Goal: Task Accomplishment & Management: Use online tool/utility

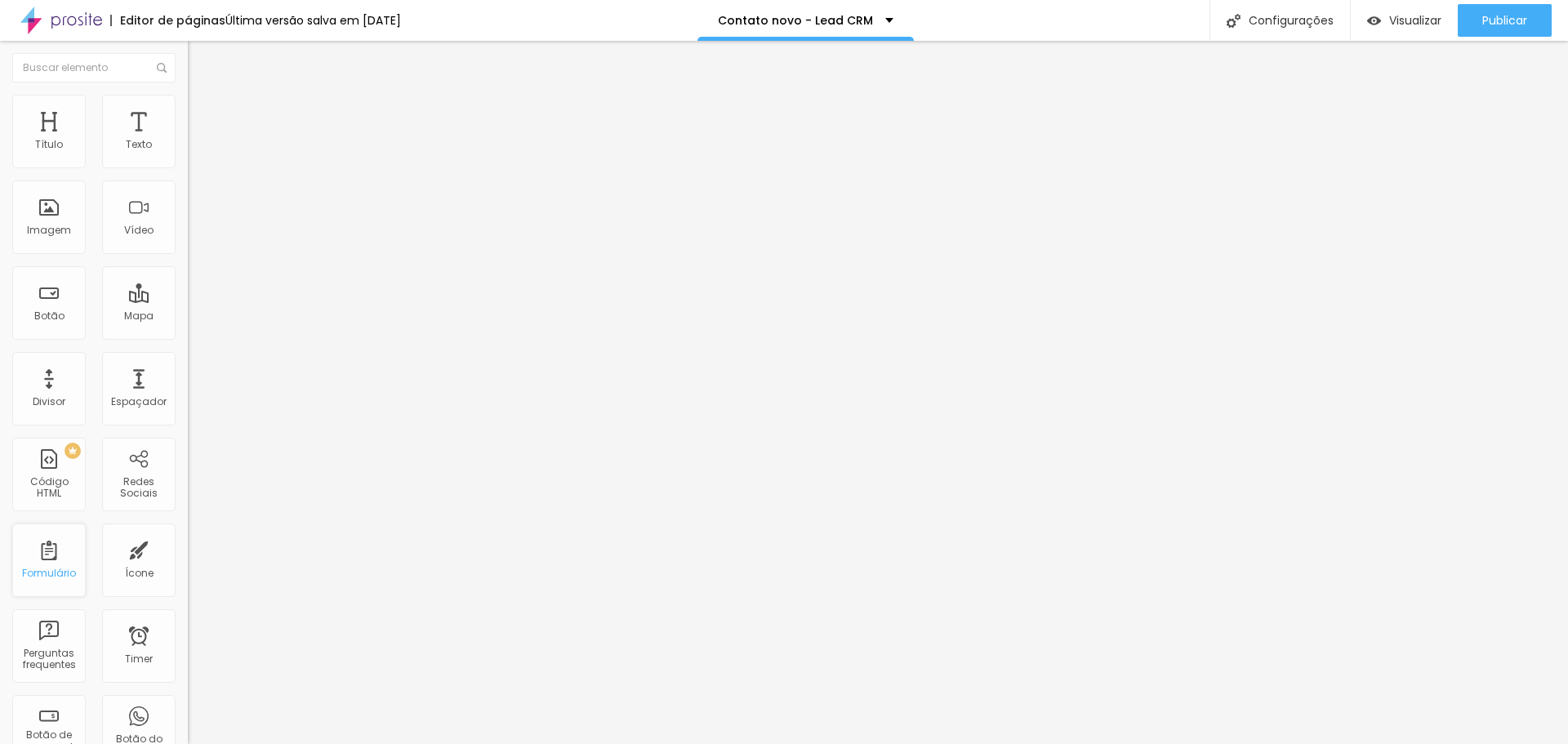
click at [46, 573] on div "Formulário" at bounding box center [49, 574] width 54 height 11
click at [47, 565] on div "Formulário" at bounding box center [49, 561] width 73 height 73
click at [48, 583] on div "Formulário" at bounding box center [49, 561] width 73 height 73
click at [49, 580] on div "Formulário" at bounding box center [49, 561] width 73 height 73
click at [42, 562] on div "Formulário" at bounding box center [49, 561] width 73 height 73
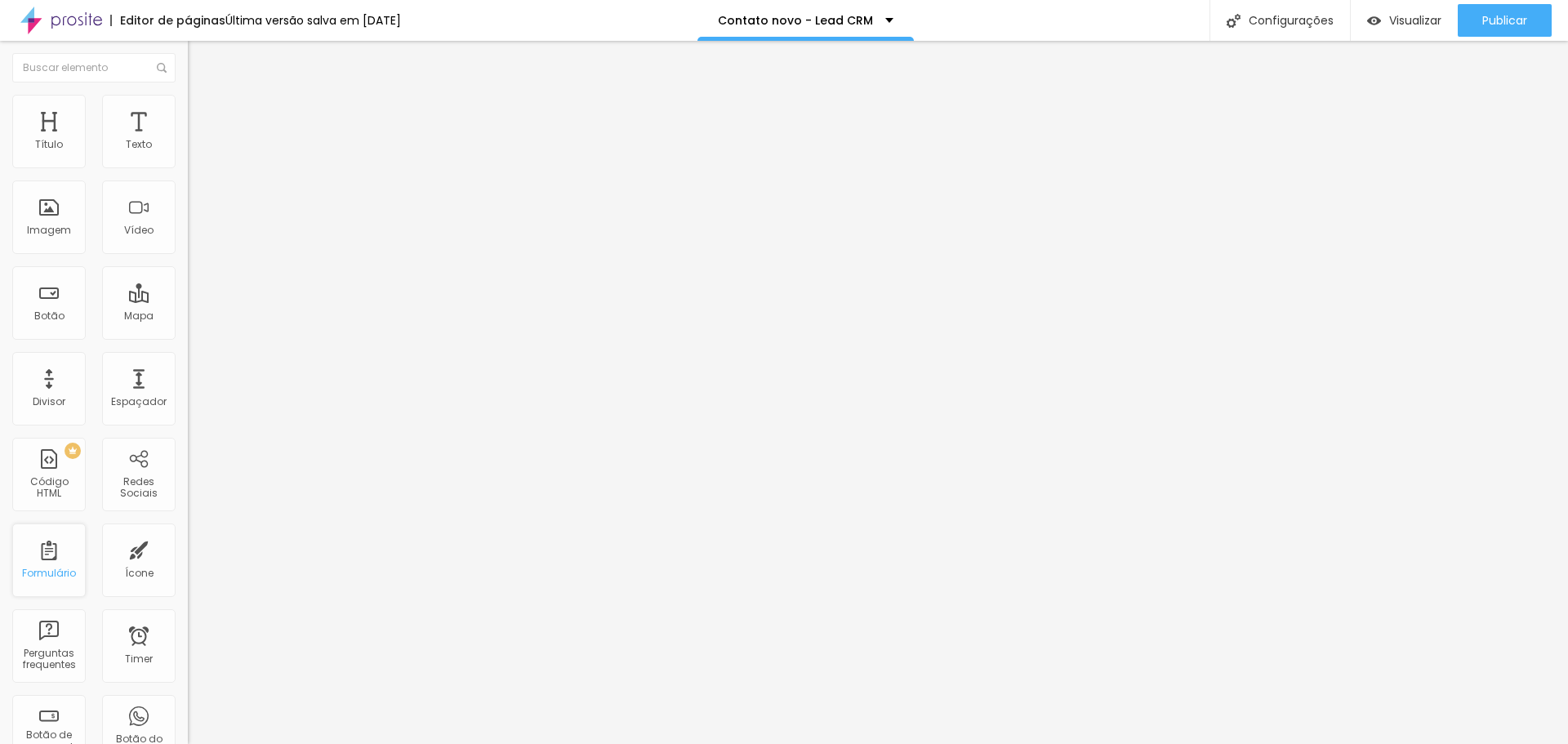
click at [64, 570] on div "Formulário" at bounding box center [49, 574] width 54 height 11
click at [65, 479] on div "PREMIUM Código HTML" at bounding box center [49, 475] width 73 height 73
click at [136, 565] on div "Ícone" at bounding box center [138, 561] width 73 height 73
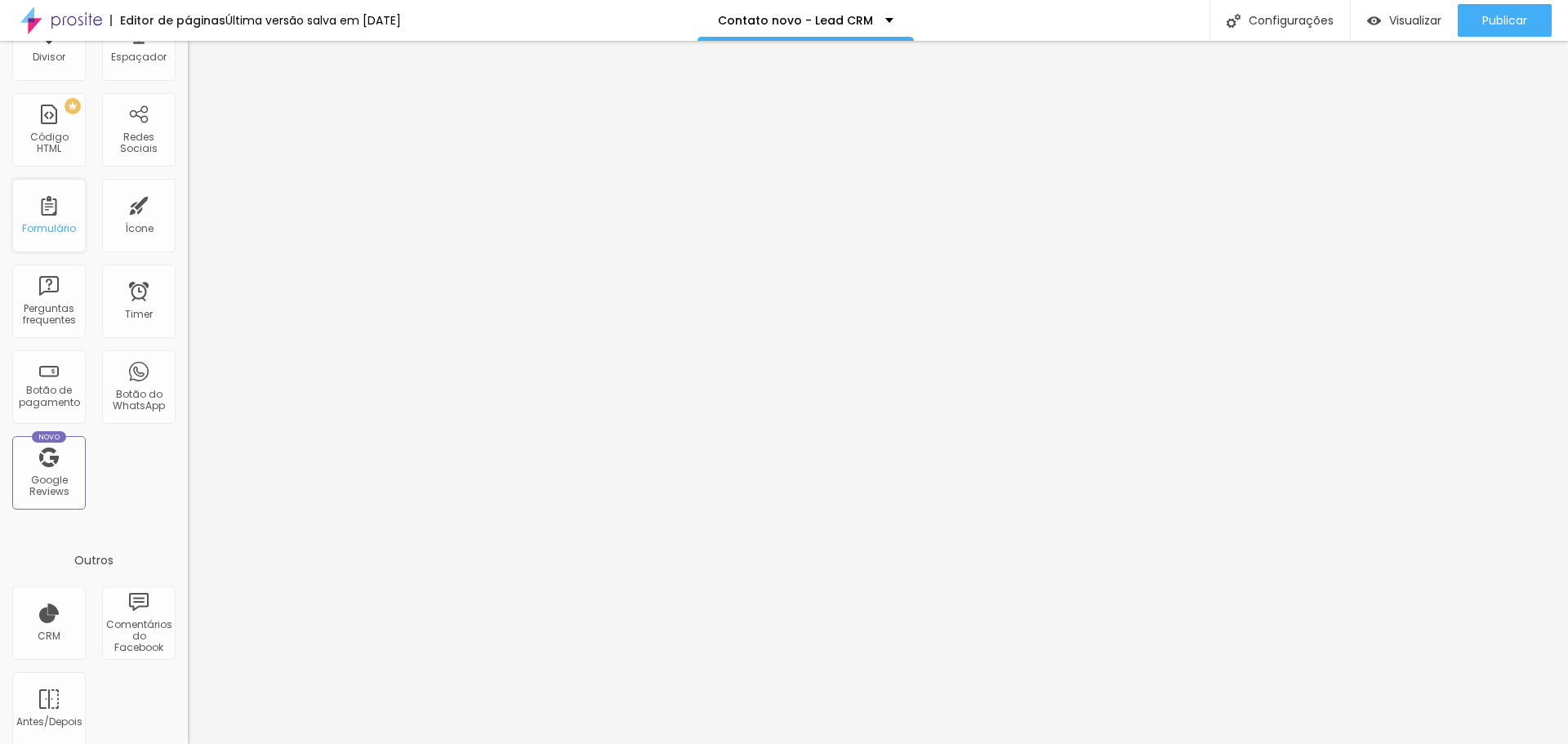
scroll to position [358, 0]
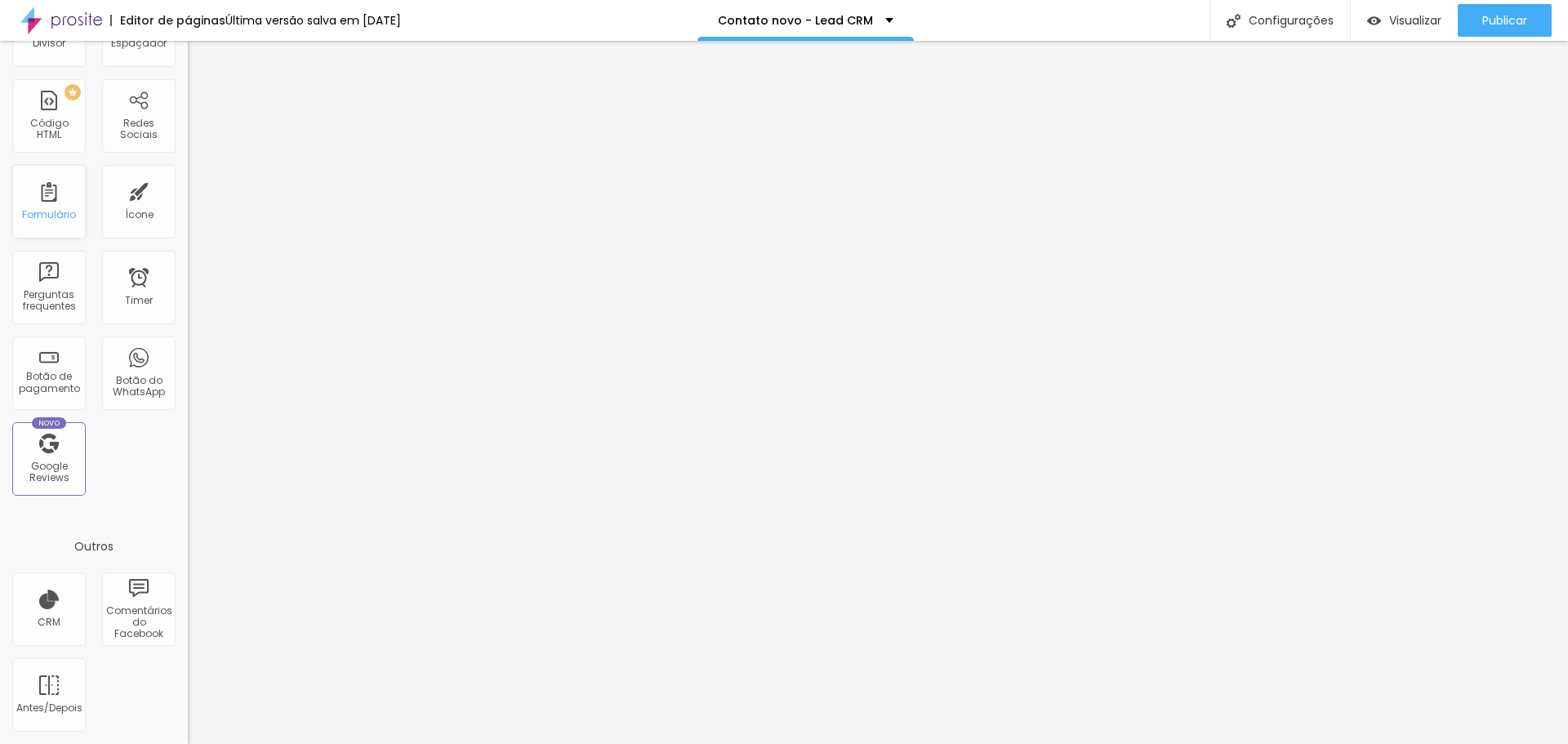
click at [53, 200] on div "Formulário" at bounding box center [49, 202] width 73 height 73
click at [59, 223] on div "Formulário" at bounding box center [49, 202] width 73 height 73
click at [54, 443] on div "Novo Google Reviews" at bounding box center [49, 459] width 73 height 73
click at [49, 366] on div "Botão de pagamento" at bounding box center [49, 373] width 73 height 73
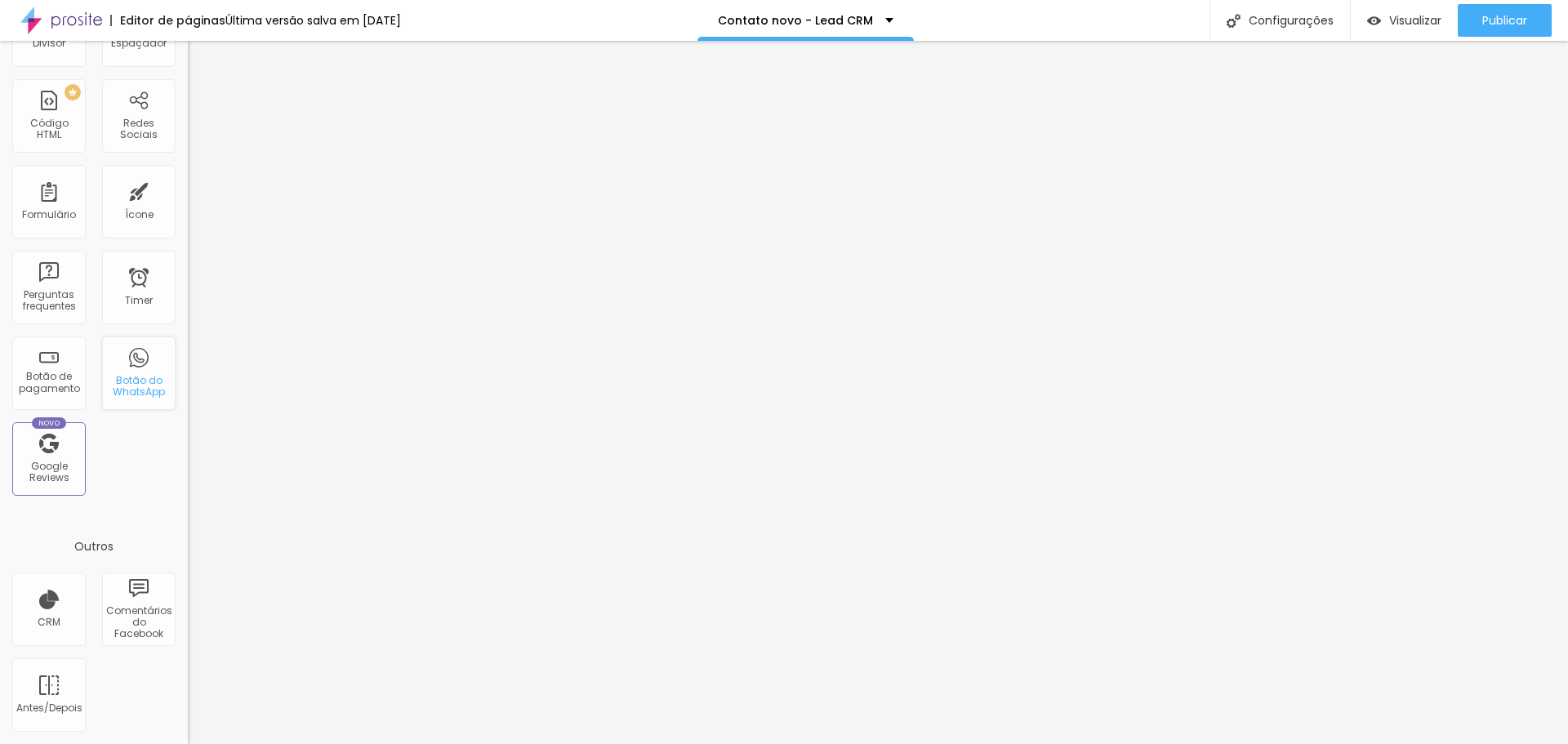
click at [134, 368] on div "Botão do WhatsApp" at bounding box center [138, 373] width 73 height 73
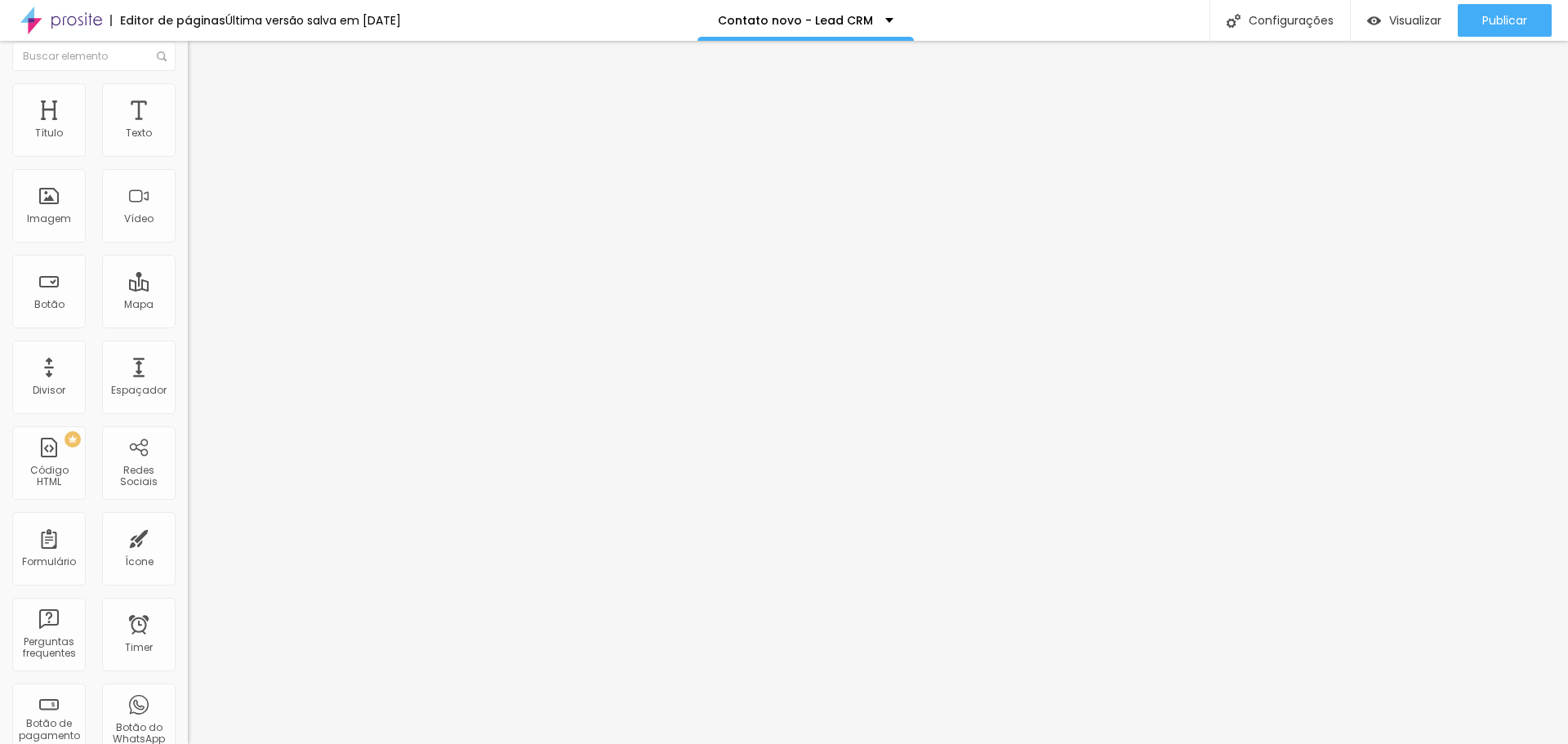
scroll to position [0, 0]
click at [38, 596] on div "Formulário" at bounding box center [49, 561] width 73 height 73
click at [60, 643] on div "Perguntas frequentes" at bounding box center [49, 646] width 73 height 73
click at [122, 645] on div "Timer" at bounding box center [138, 646] width 73 height 73
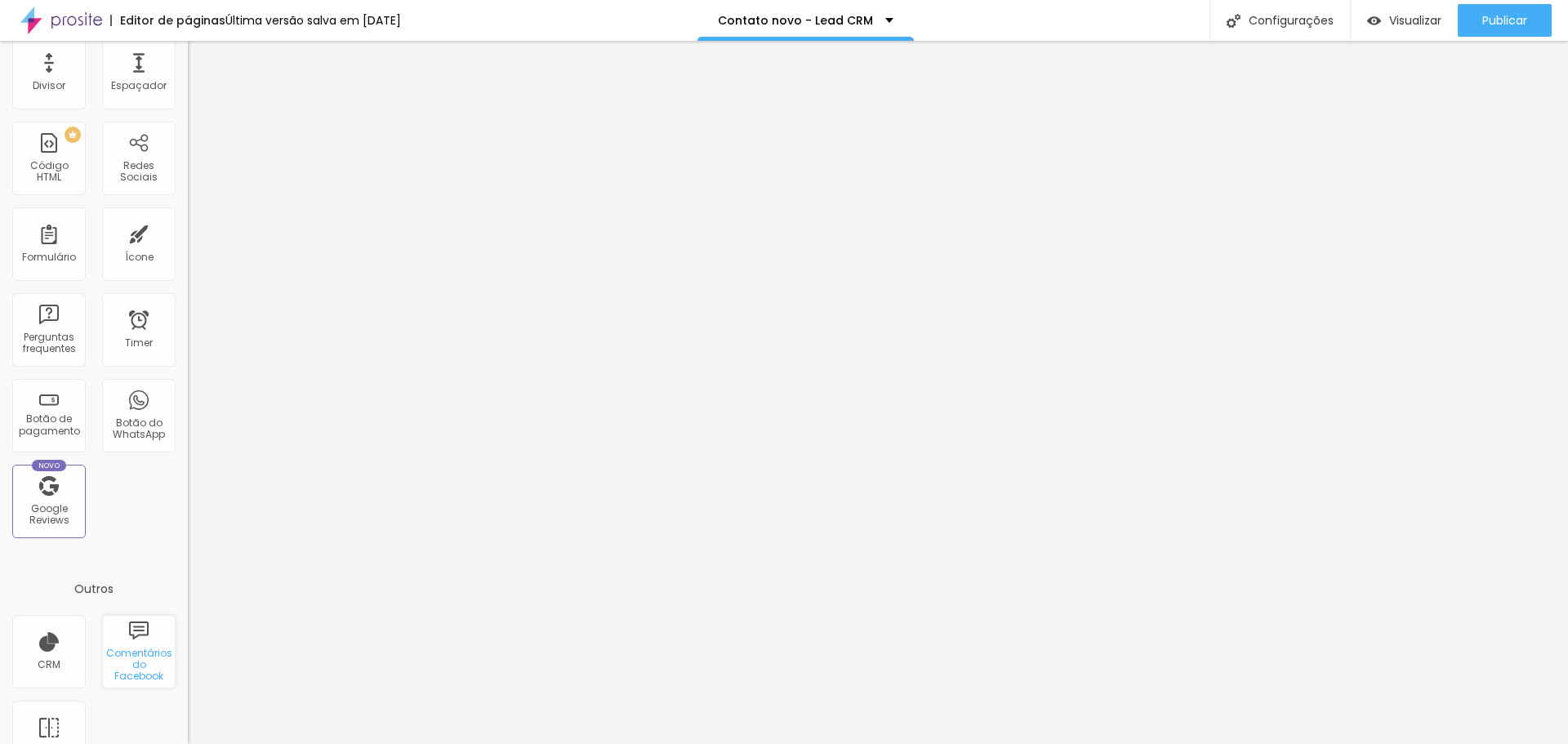
scroll to position [327, 0]
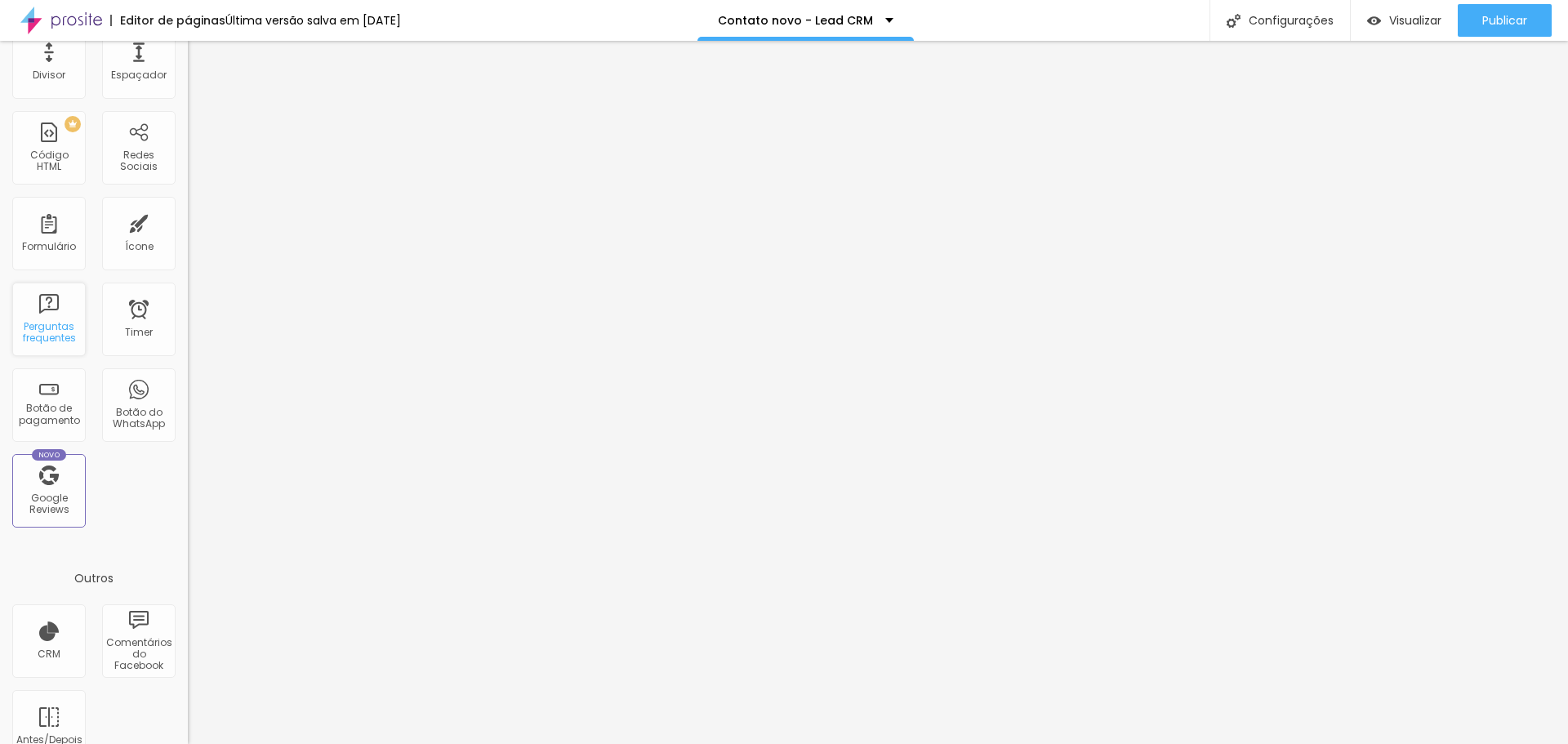
click at [56, 326] on div "Perguntas frequentes" at bounding box center [49, 333] width 64 height 24
click at [151, 327] on div "Timer" at bounding box center [138, 320] width 73 height 73
click at [135, 432] on div "Botão do WhatsApp" at bounding box center [138, 405] width 73 height 73
click at [70, 501] on div "Google Reviews" at bounding box center [49, 505] width 64 height 24
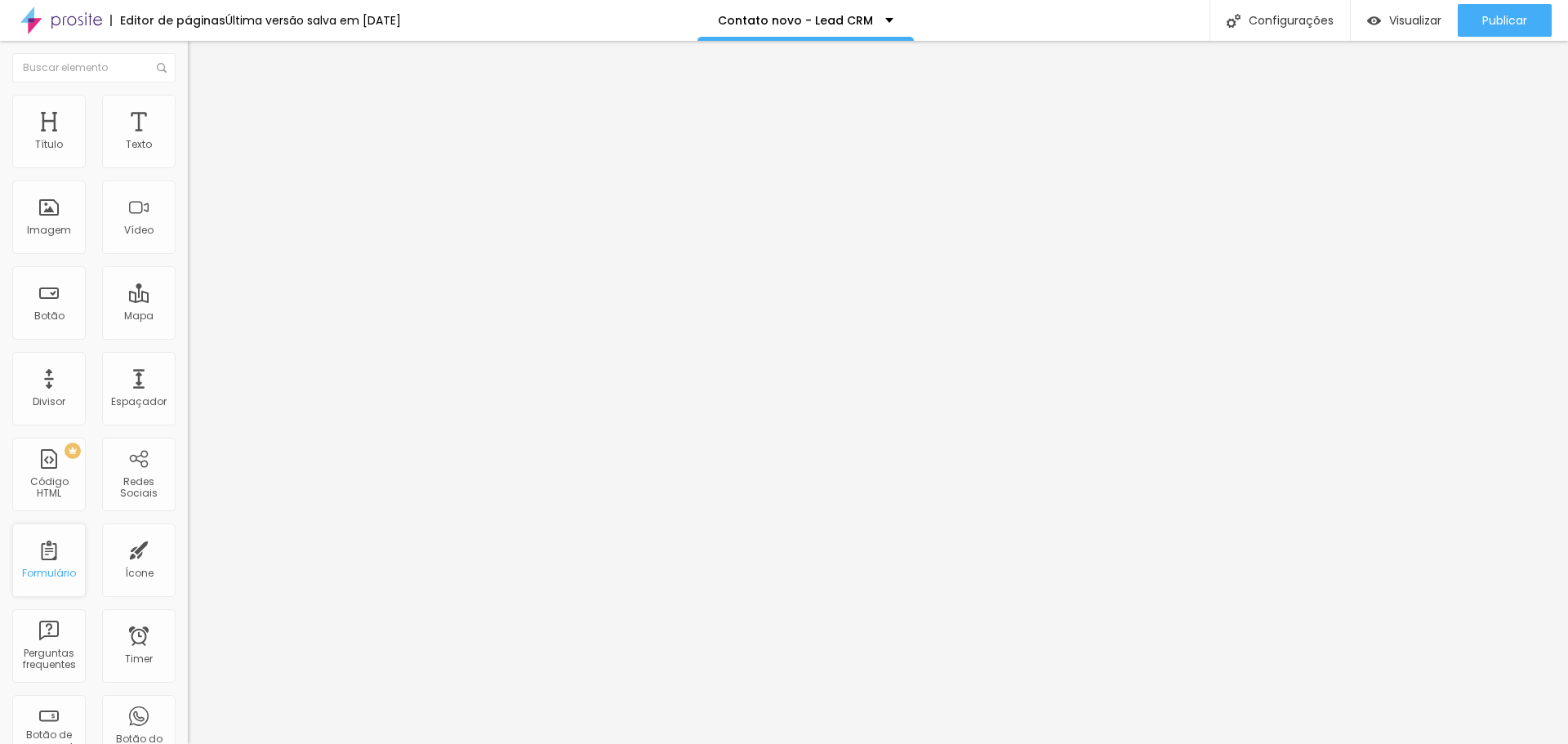
click at [55, 561] on div "Formulário" at bounding box center [49, 561] width 73 height 73
click at [52, 487] on div "Código HTML" at bounding box center [49, 488] width 64 height 24
click at [69, 569] on div "Formulário" at bounding box center [49, 574] width 54 height 11
click at [54, 568] on div "Formulário" at bounding box center [49, 574] width 54 height 11
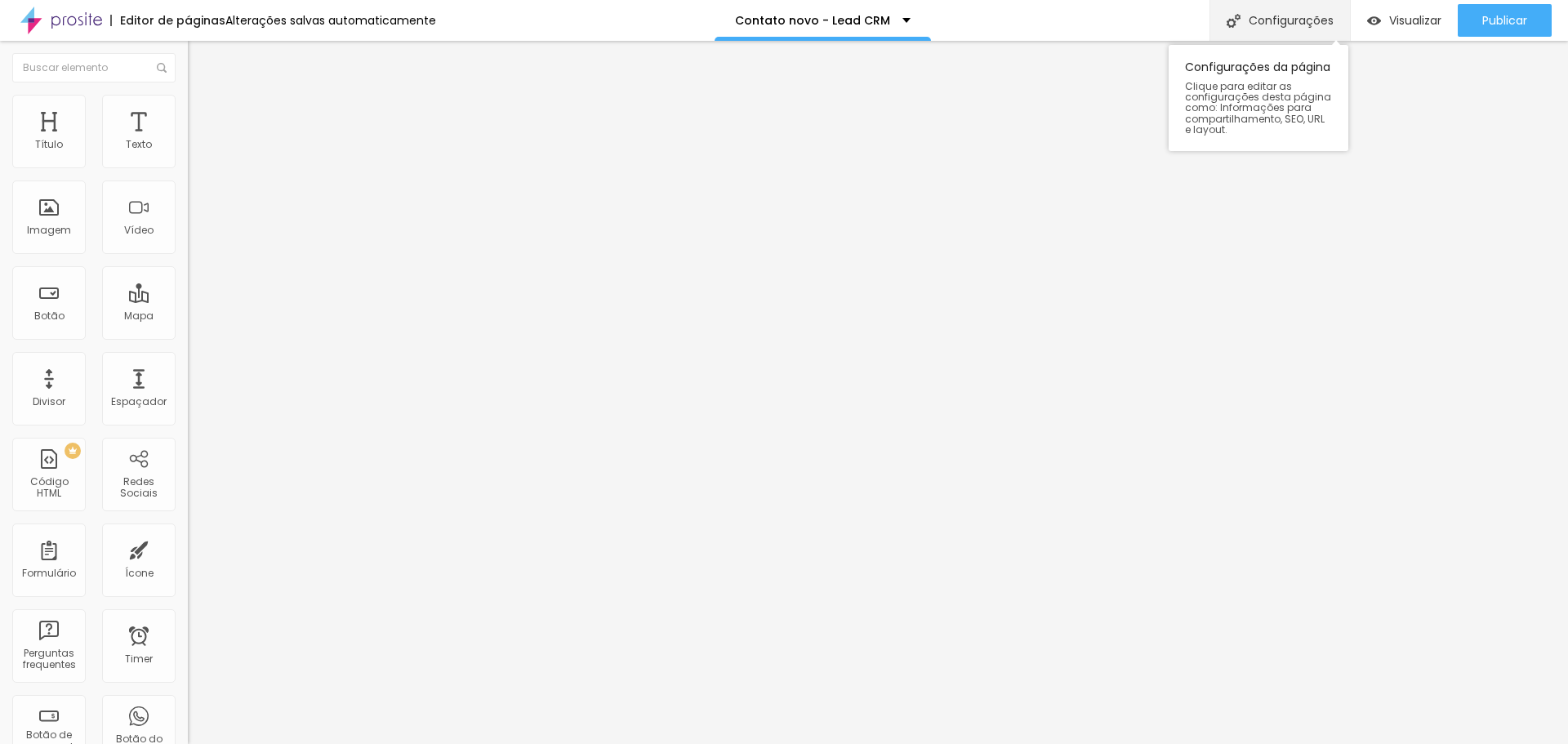
click at [1276, 14] on div "Configurações" at bounding box center [1279, 20] width 140 height 41
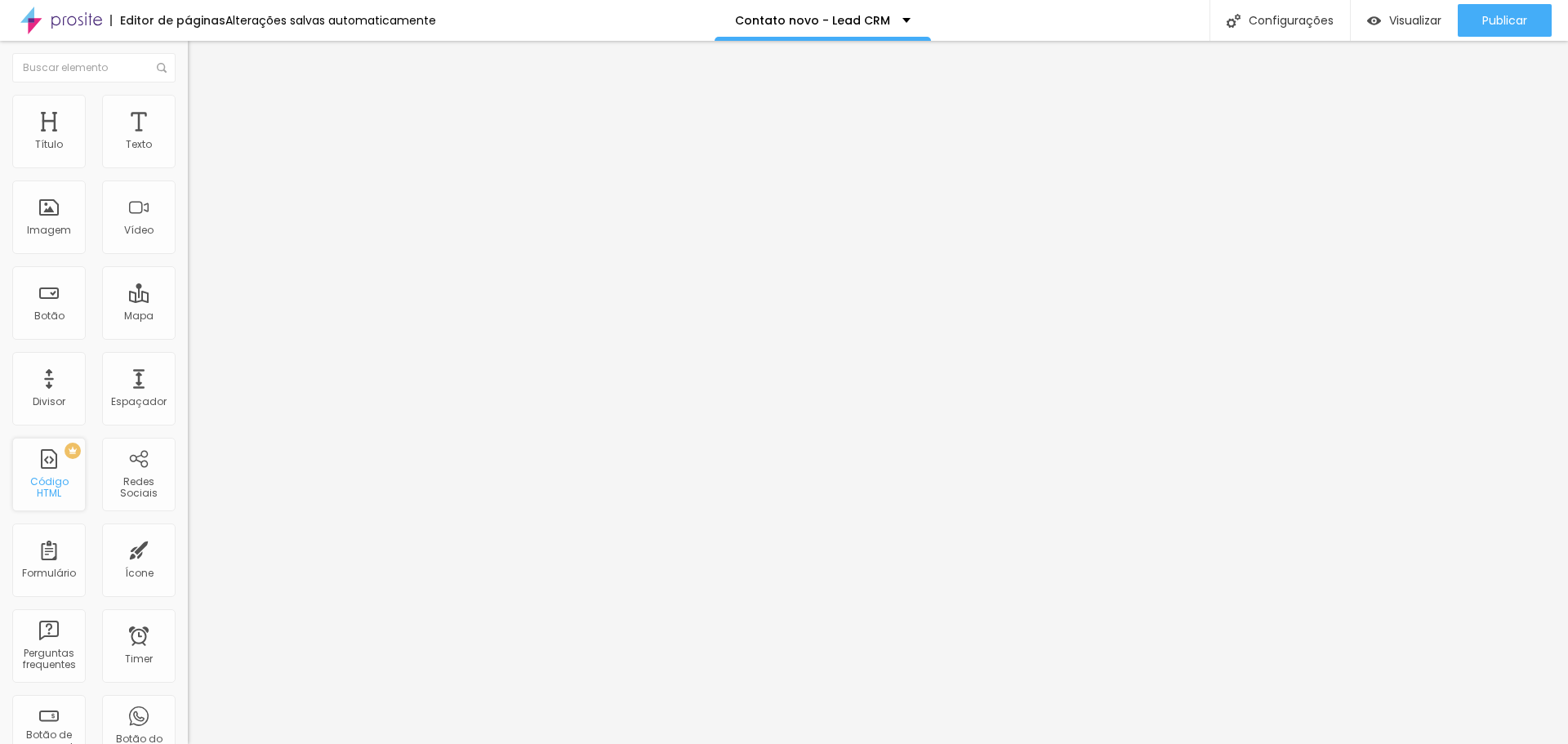
click at [57, 477] on div "PREMIUM Código HTML" at bounding box center [49, 475] width 73 height 73
click at [64, 581] on div "Formulário" at bounding box center [49, 561] width 73 height 73
click at [46, 570] on div "Formulário" at bounding box center [49, 574] width 54 height 11
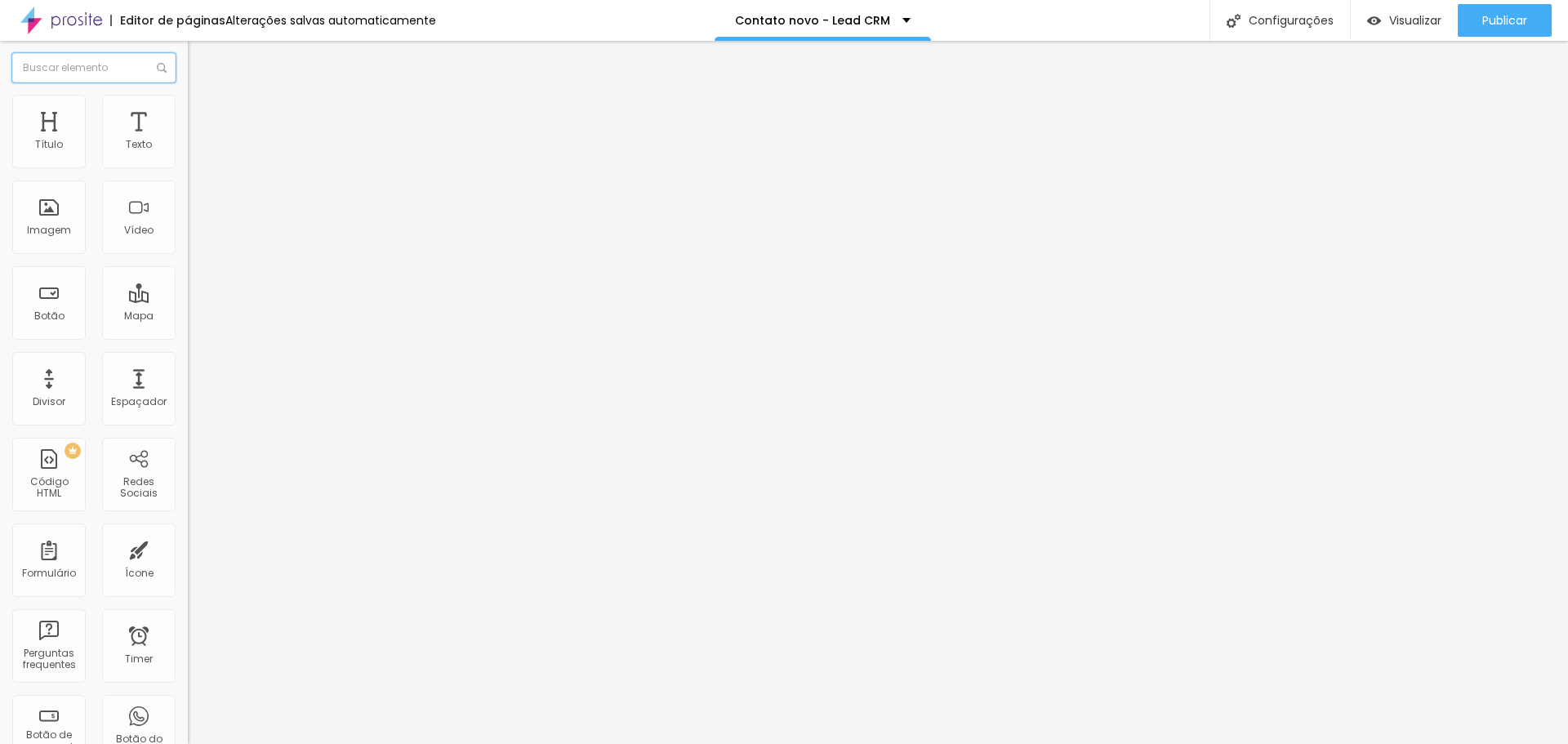
click at [102, 71] on input "text" at bounding box center [93, 68] width 163 height 29
click at [188, 177] on link "clique aqui" at bounding box center [276, 167] width 177 height 24
click at [1399, 23] on span "Visualizar" at bounding box center [1415, 20] width 52 height 13
click at [188, 105] on img at bounding box center [195, 102] width 15 height 15
click at [202, 115] on span "Avançado" at bounding box center [229, 122] width 54 height 14
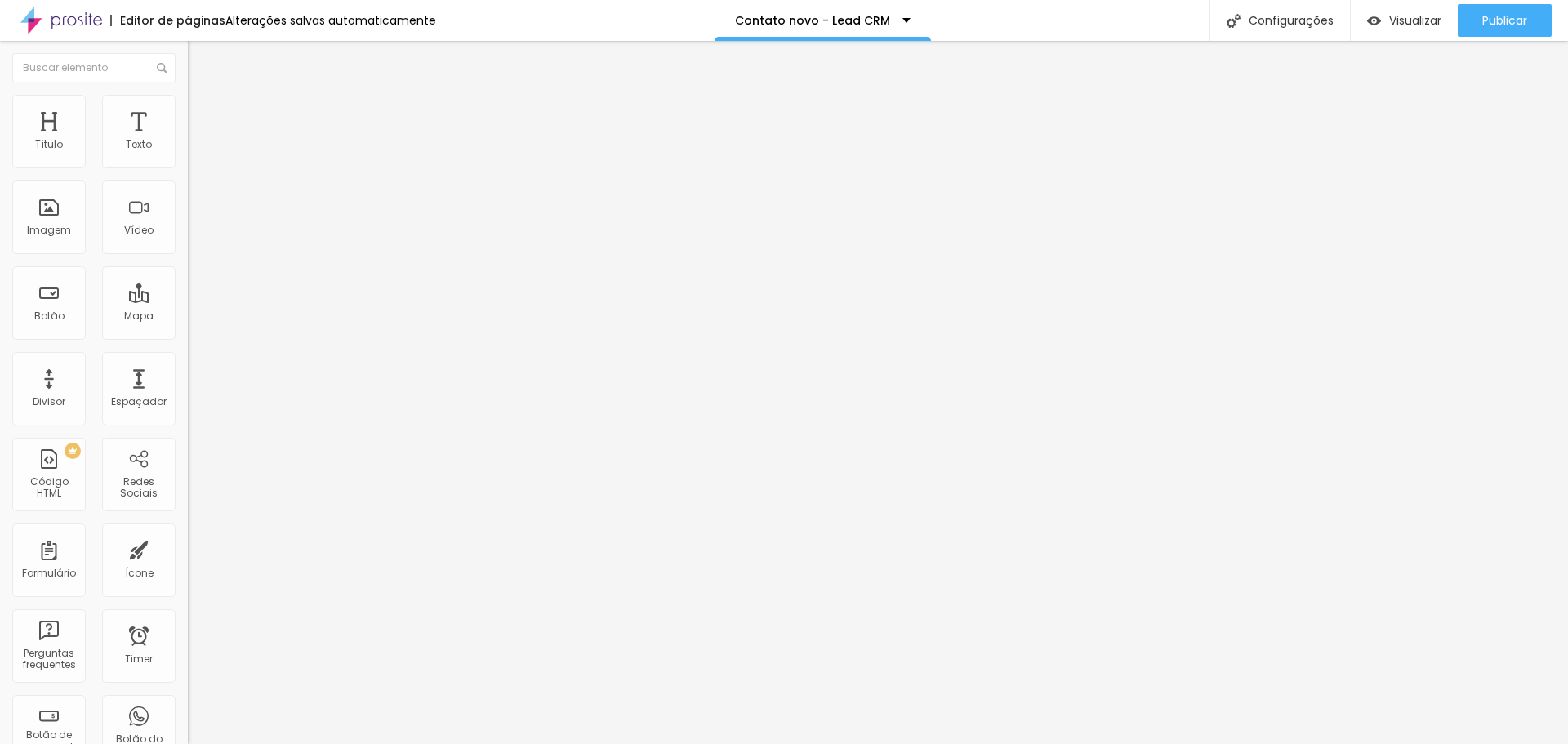
click at [188, 102] on li "Estilo" at bounding box center [281, 103] width 188 height 16
click at [188, 94] on li "Conteúdo" at bounding box center [281, 87] width 188 height 16
click at [188, 177] on link "clique aqui" at bounding box center [276, 167] width 177 height 24
click at [73, 553] on div "Formulário" at bounding box center [49, 561] width 73 height 73
click at [51, 559] on div "Formulário" at bounding box center [49, 561] width 73 height 73
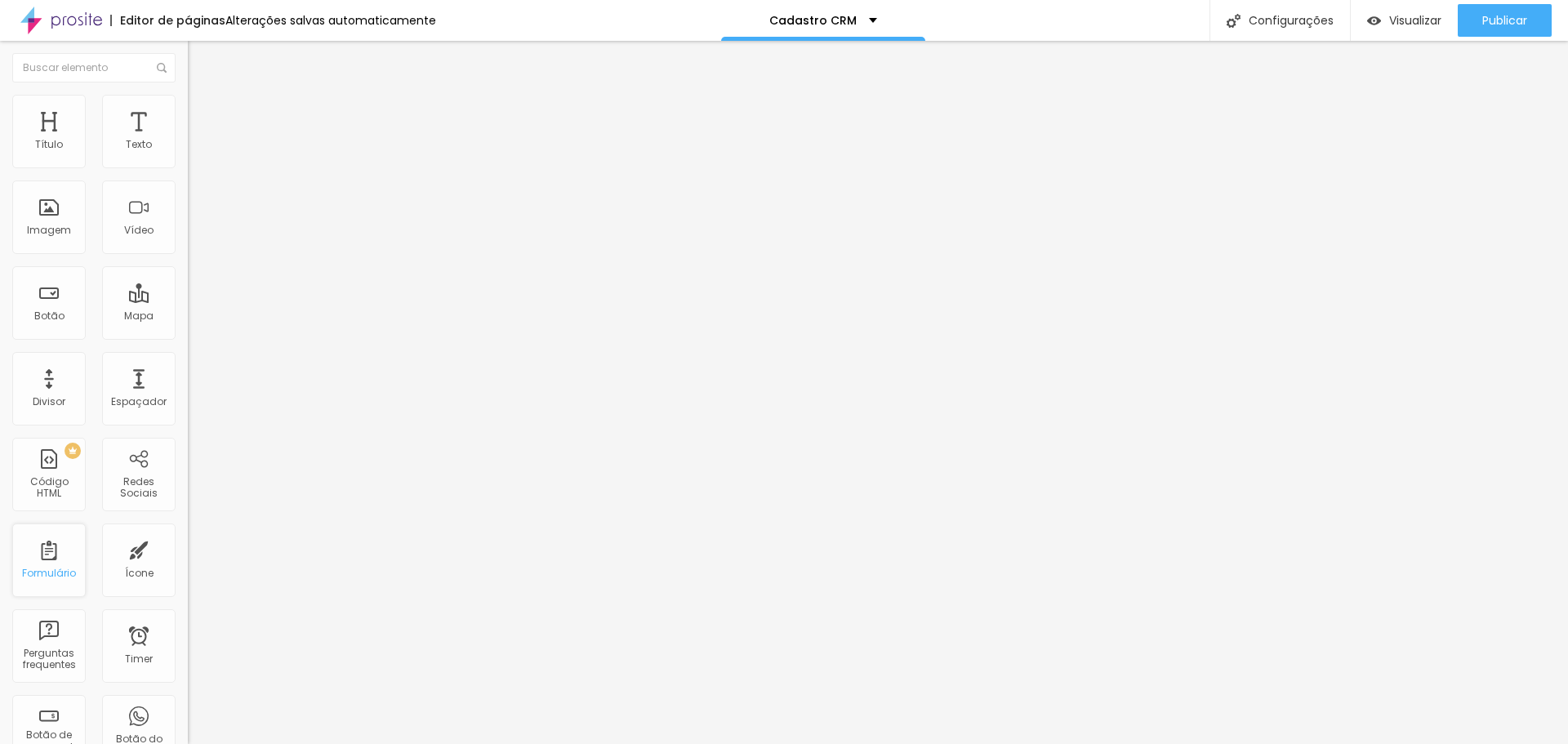
click at [54, 556] on div "Formulário" at bounding box center [49, 561] width 73 height 73
click at [50, 568] on div "Formulário" at bounding box center [49, 574] width 54 height 11
click at [127, 592] on div "Ícone" at bounding box center [138, 561] width 73 height 73
click at [57, 654] on div "Perguntas frequentes" at bounding box center [49, 660] width 64 height 24
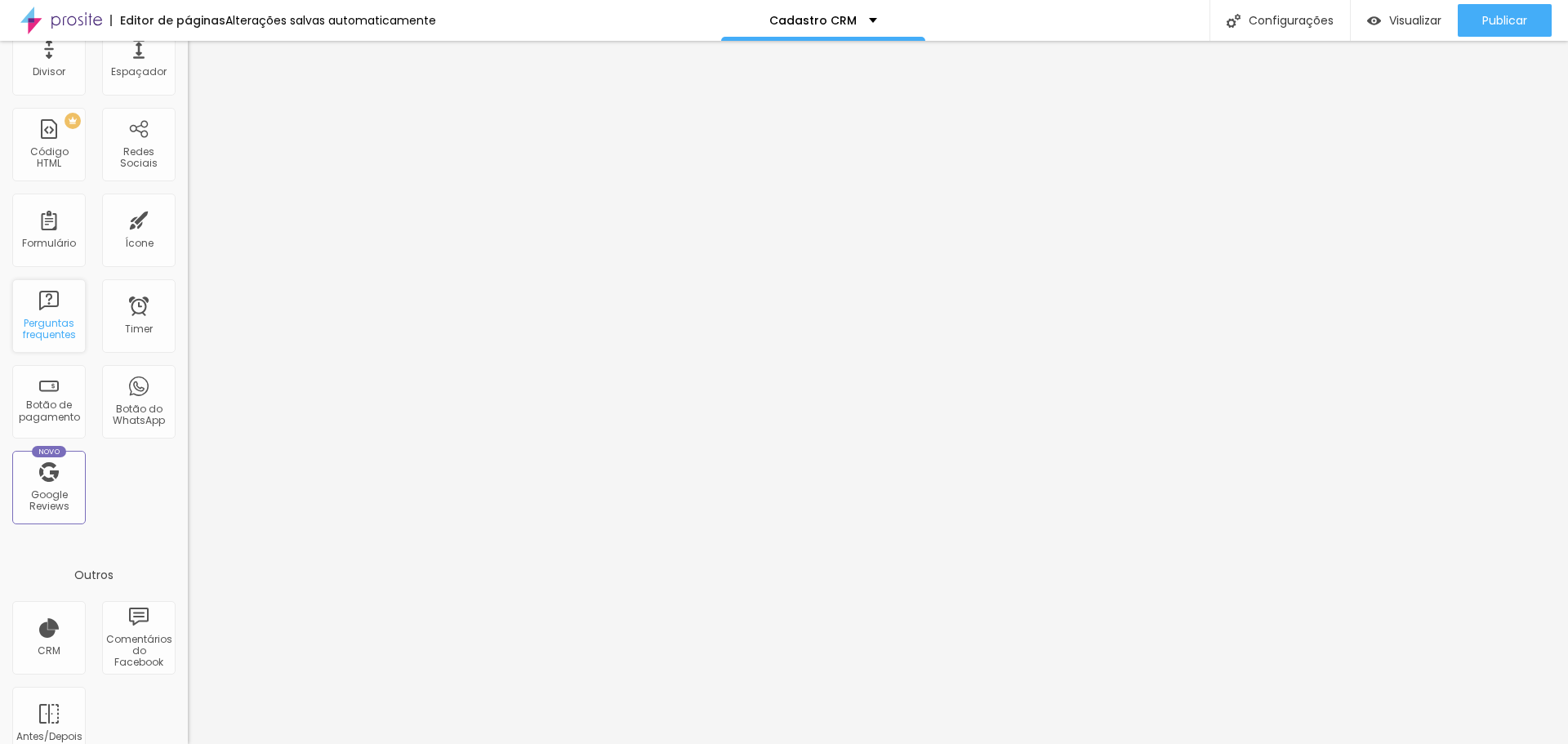
scroll to position [358, 0]
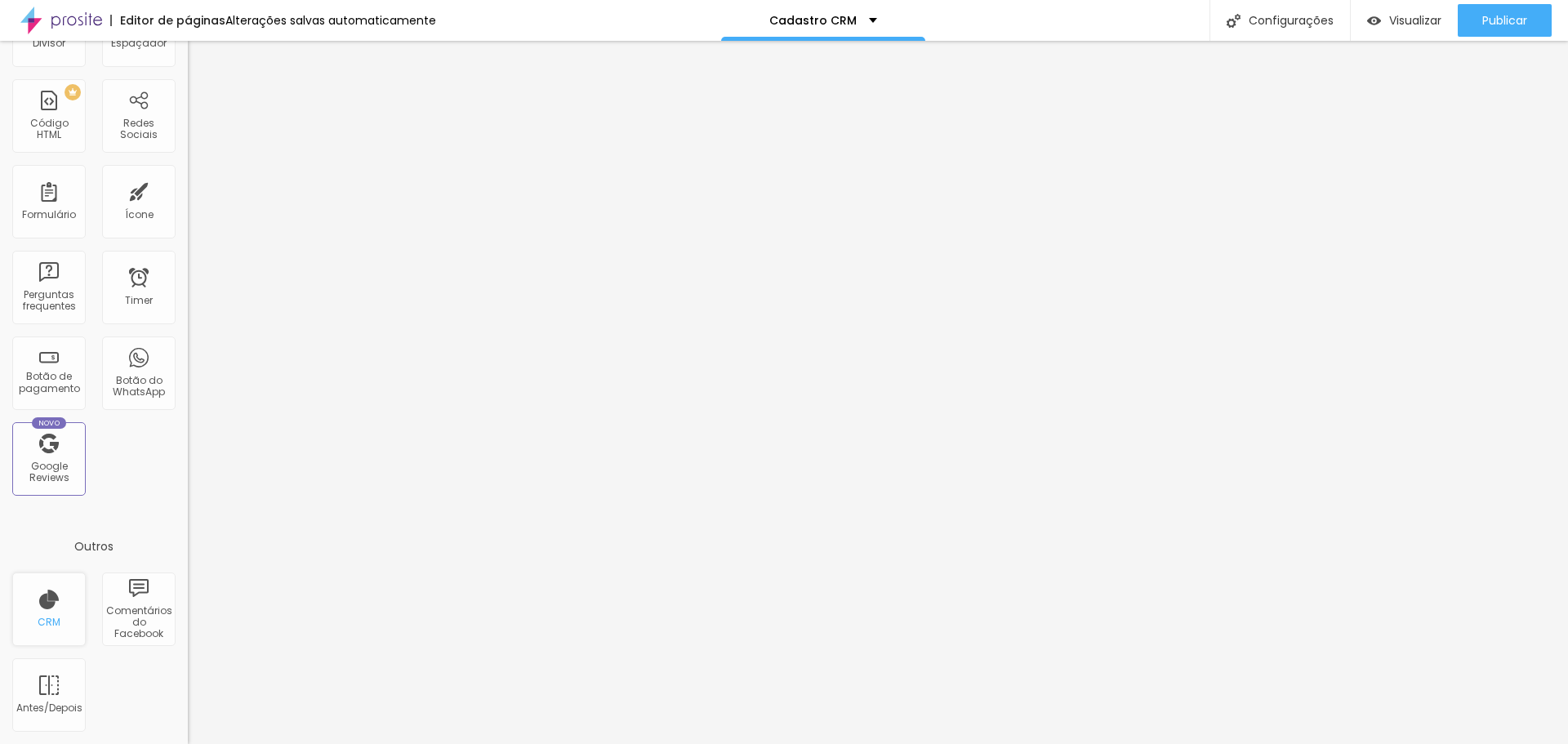
click at [56, 610] on div "CRM" at bounding box center [49, 609] width 73 height 73
click at [71, 203] on div "Formulário" at bounding box center [49, 202] width 73 height 73
click at [53, 209] on div "Formulário" at bounding box center [49, 214] width 54 height 11
click at [52, 209] on div "Formulário" at bounding box center [49, 214] width 54 height 11
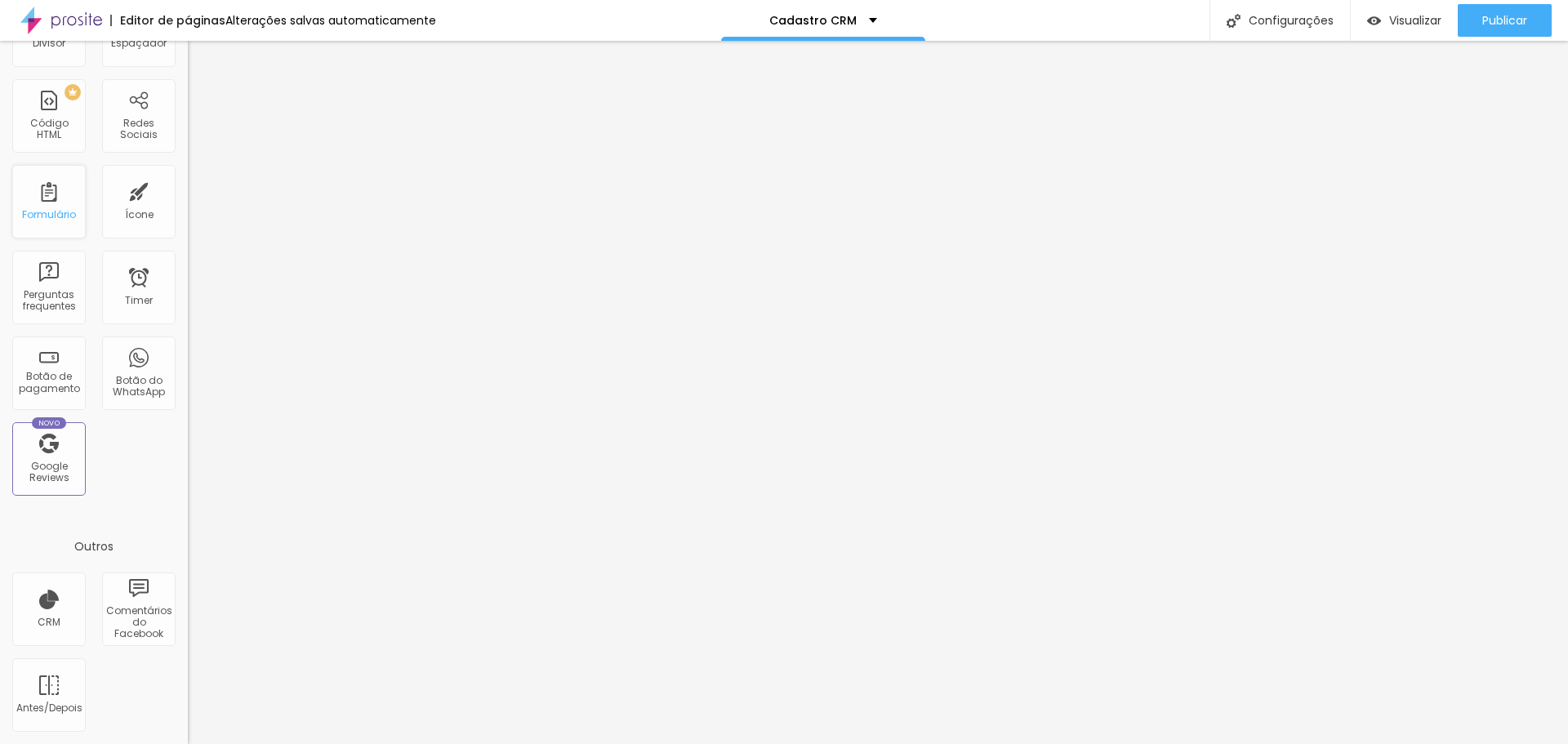
scroll to position [0, 0]
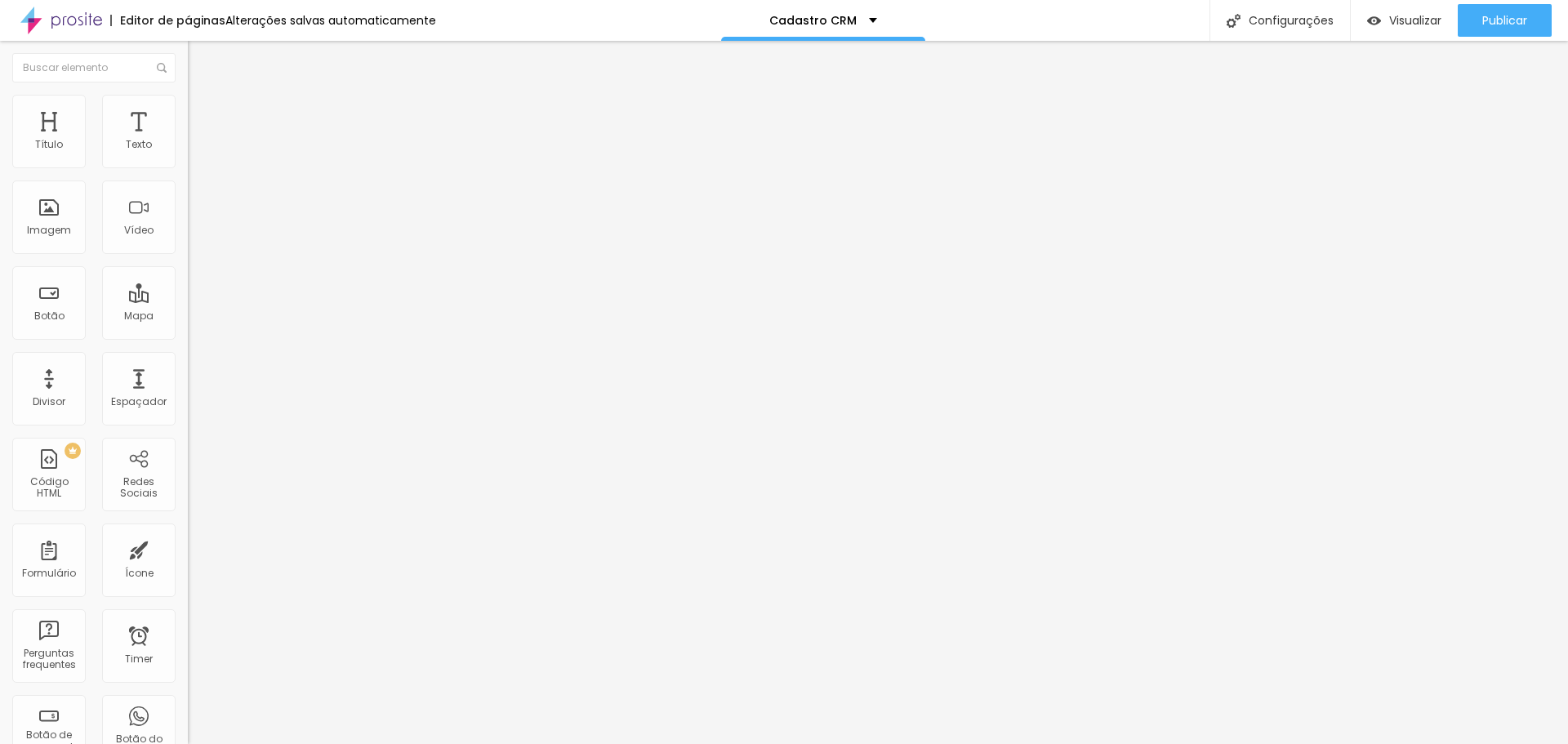
radio input "true"
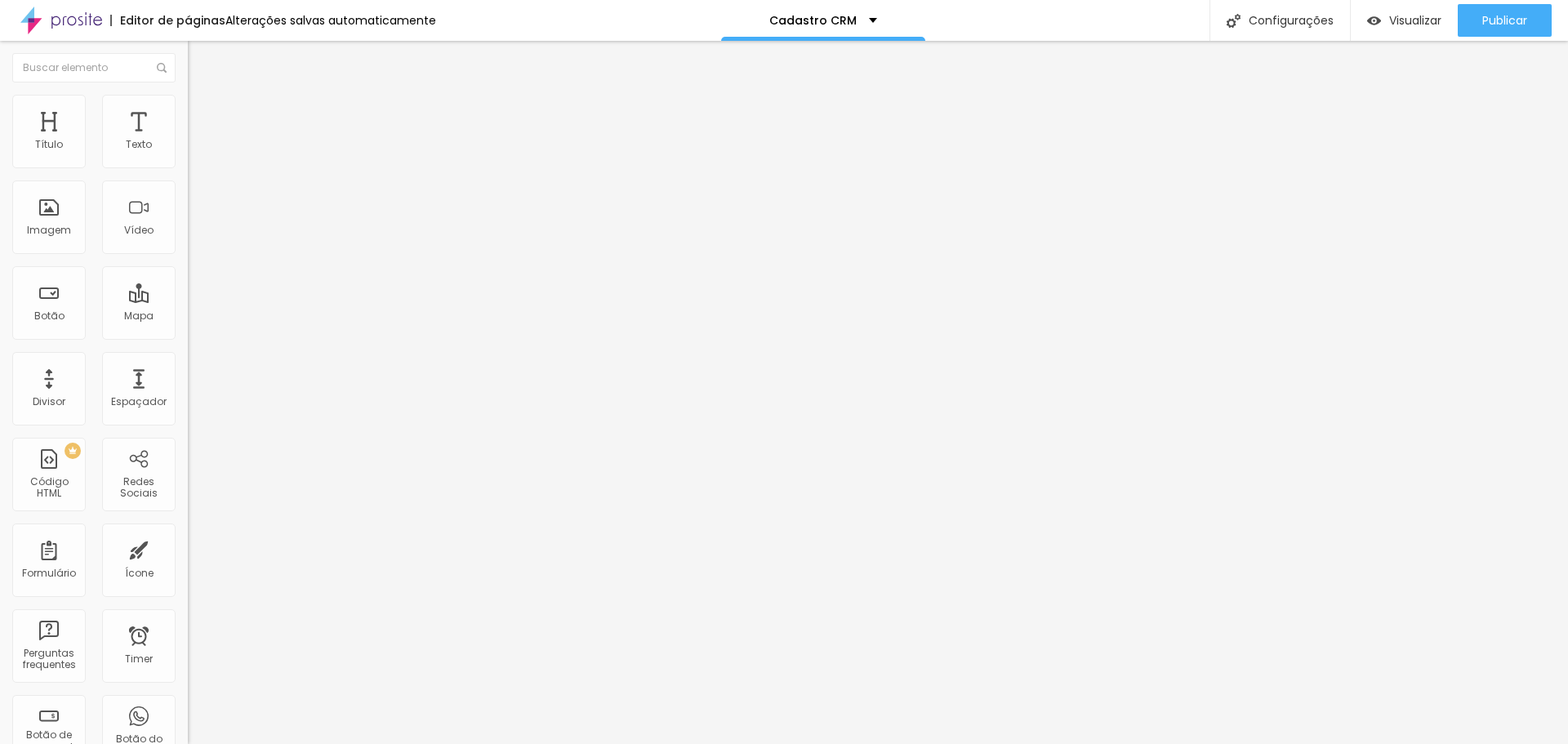
drag, startPoint x: 630, startPoint y: 156, endPoint x: 544, endPoint y: 157, distance: 86.0
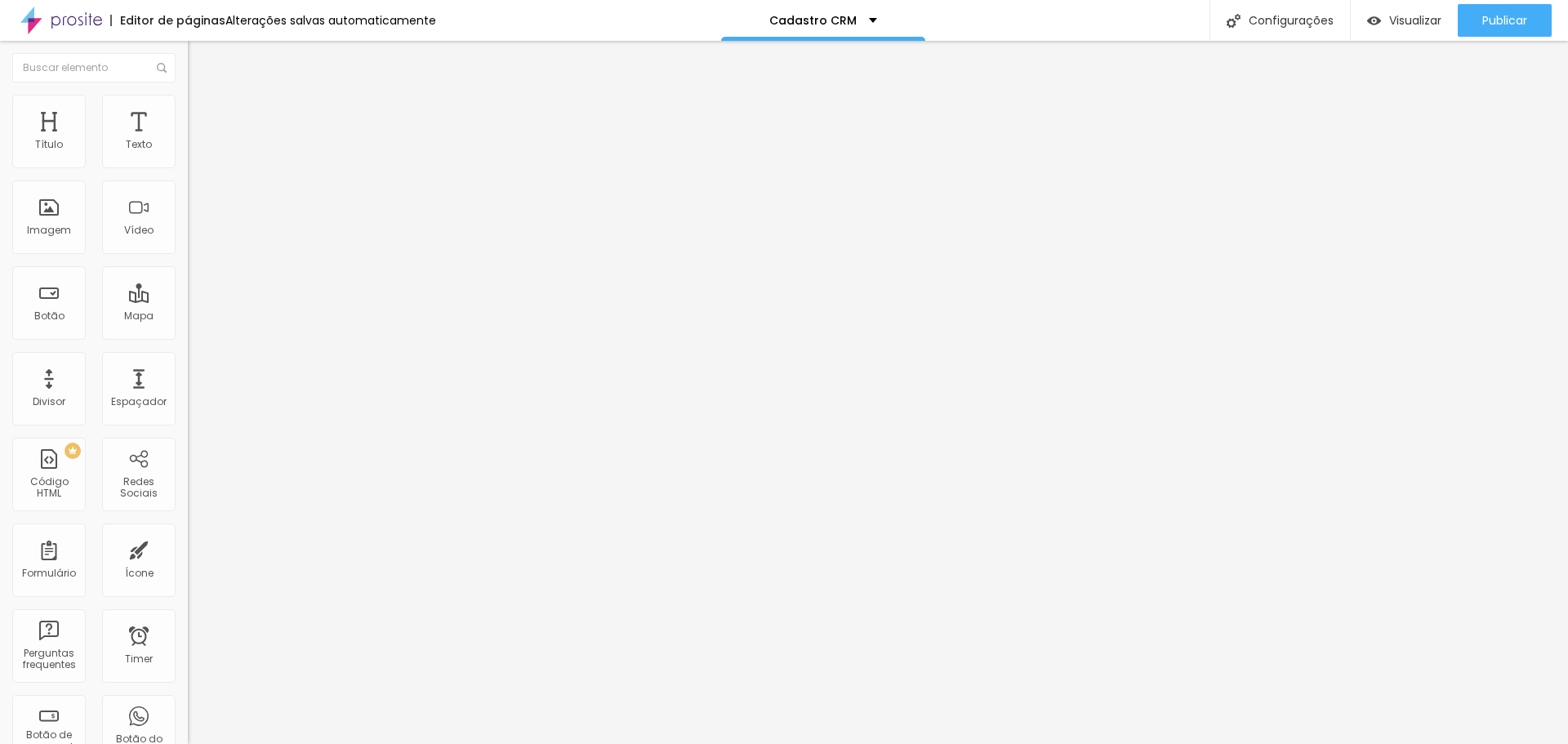
type input "Cadastro Cliente"
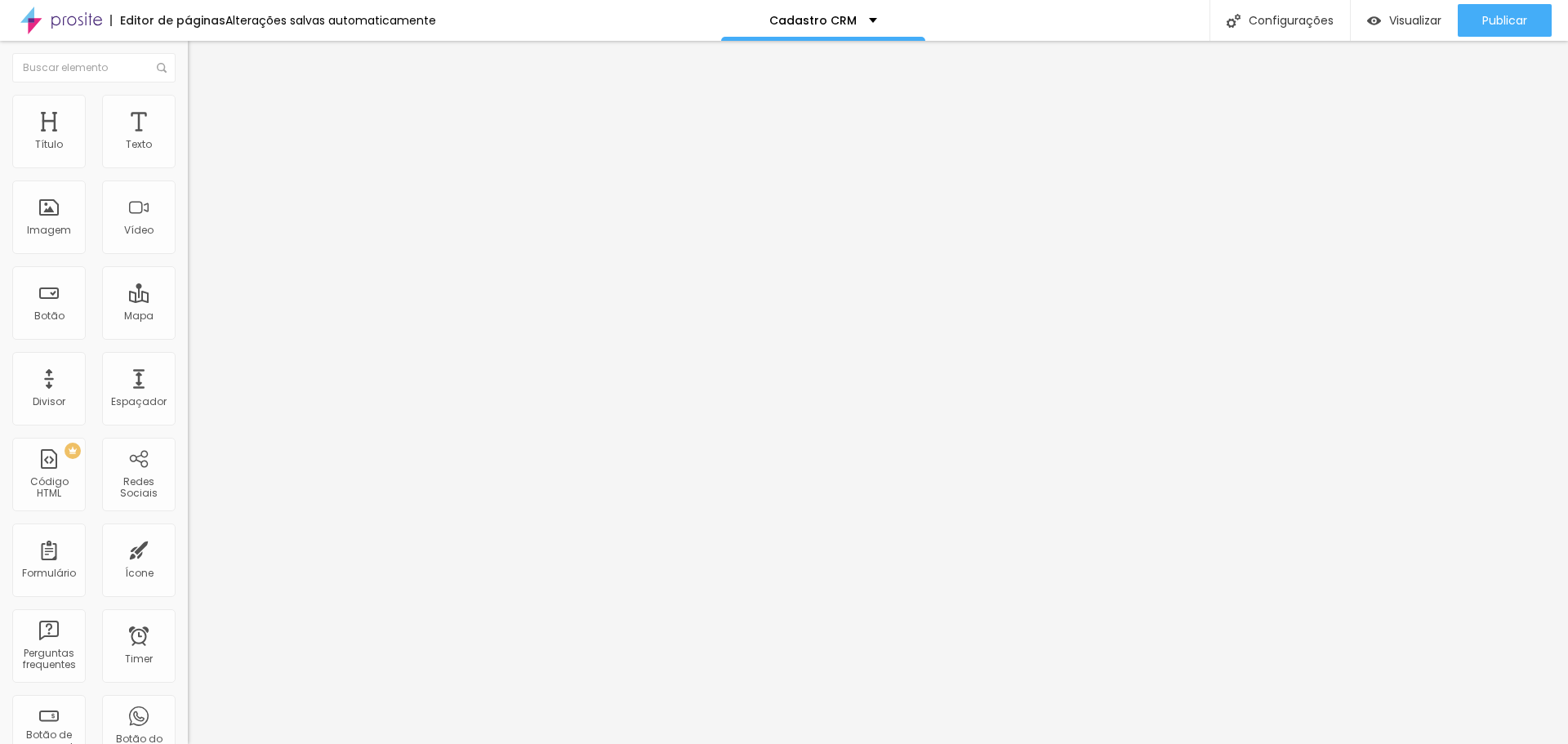
drag, startPoint x: 668, startPoint y: 524, endPoint x: 665, endPoint y: 457, distance: 67.1
drag, startPoint x: 510, startPoint y: 514, endPoint x: 511, endPoint y: 450, distance: 64.0
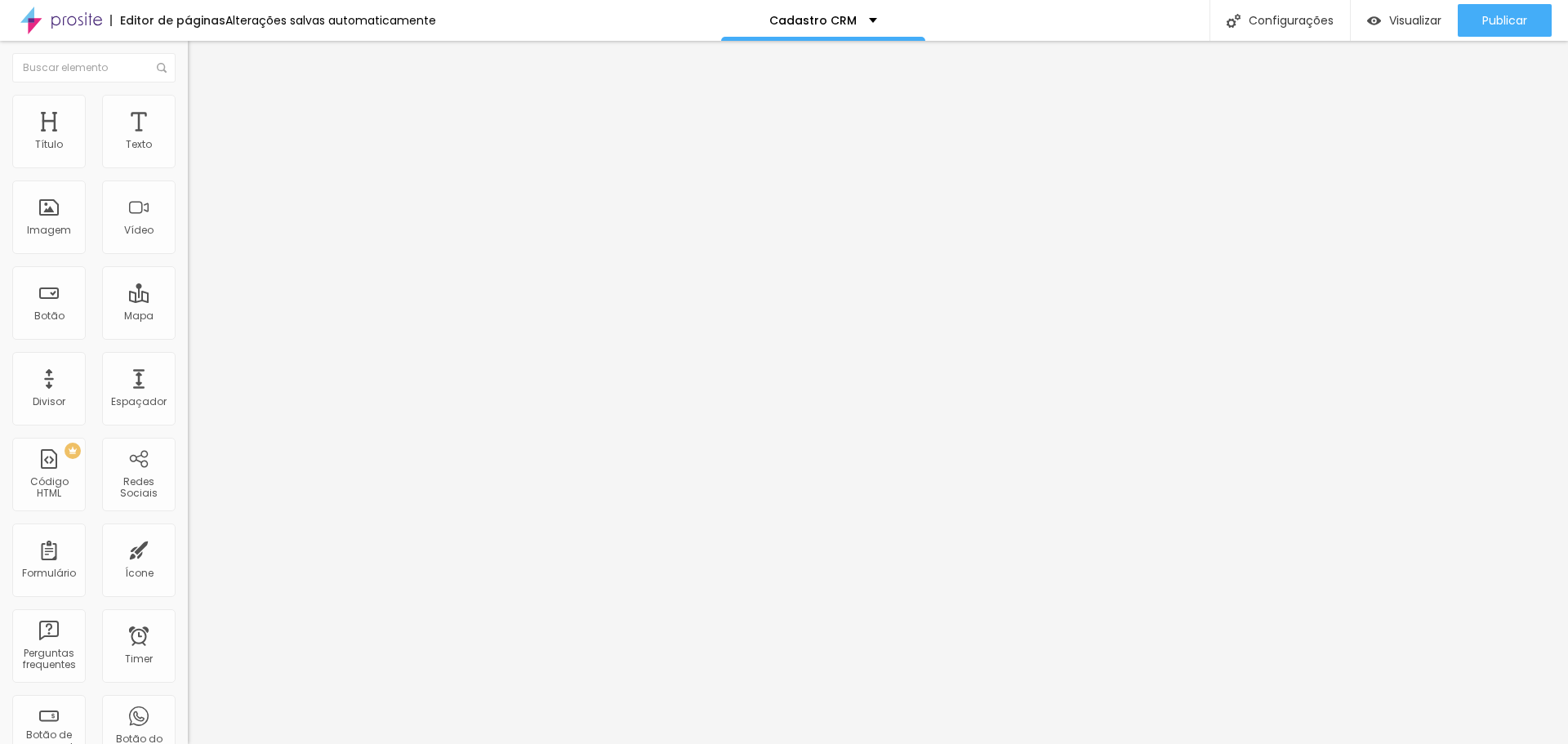
drag, startPoint x: 660, startPoint y: 449, endPoint x: 512, endPoint y: 446, distance: 148.0
type input "T"
type input "Celular"
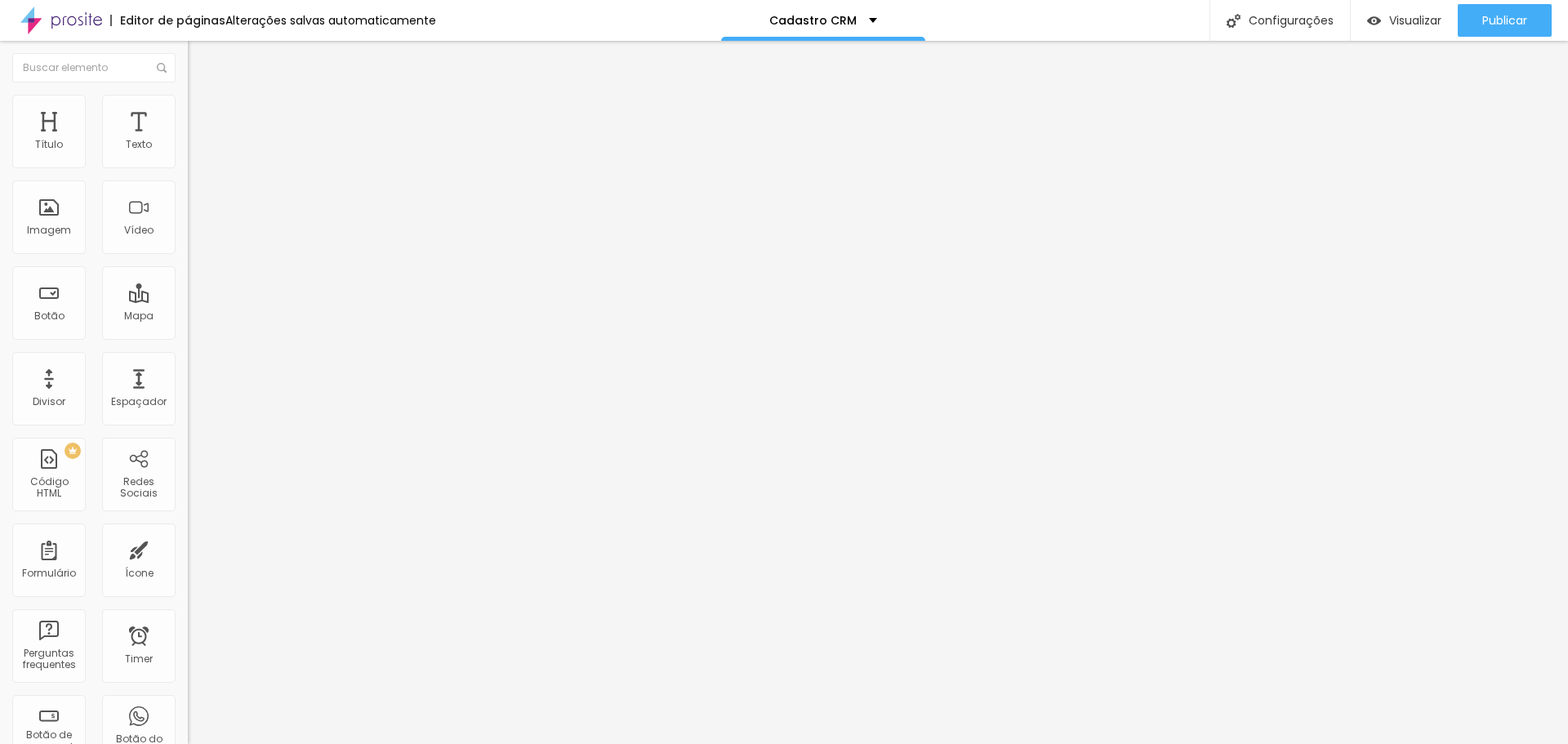
drag, startPoint x: 877, startPoint y: 446, endPoint x: 797, endPoint y: 448, distance: 80.0
type input "Incluir +55"
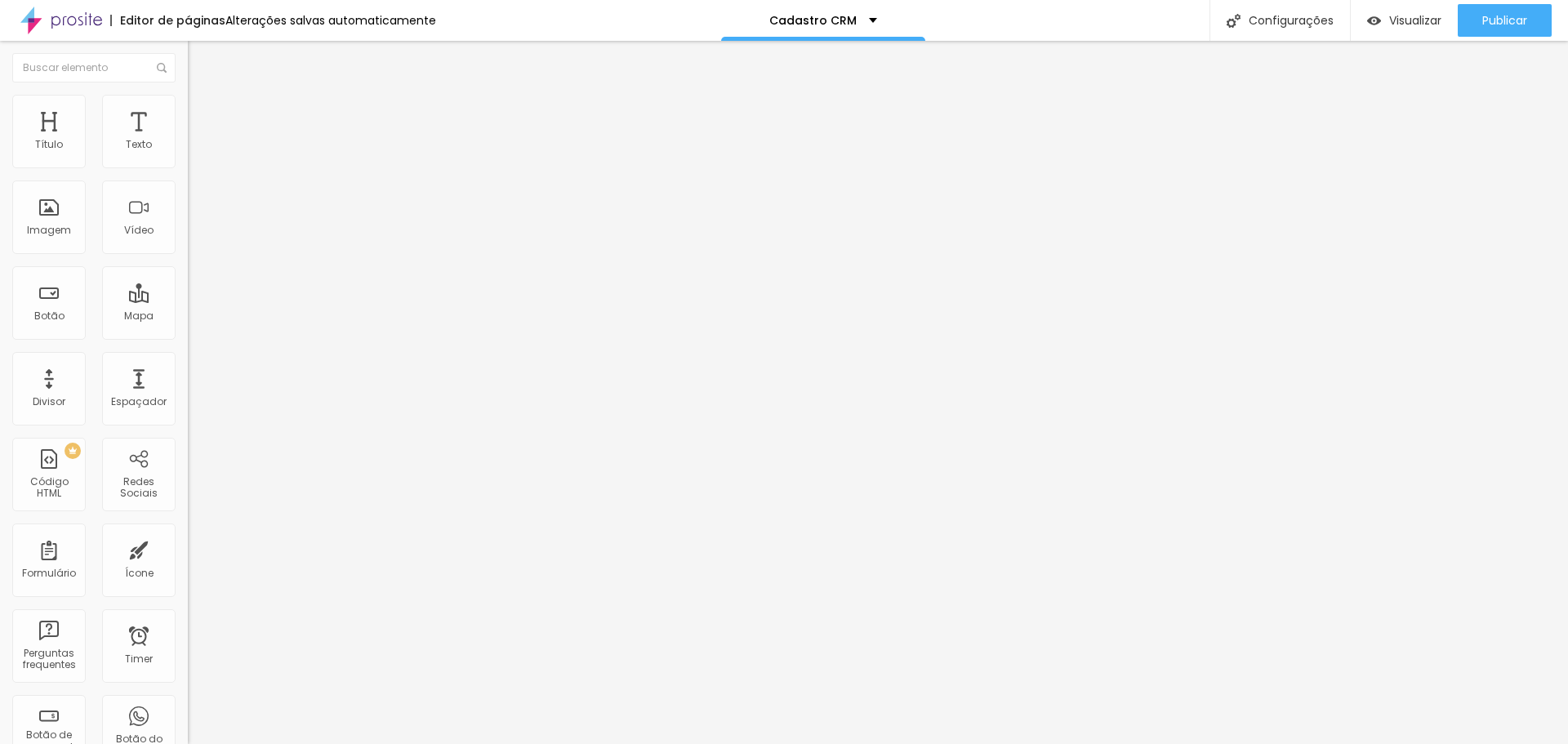
drag, startPoint x: 560, startPoint y: 444, endPoint x: 547, endPoint y: 441, distance: 13.3
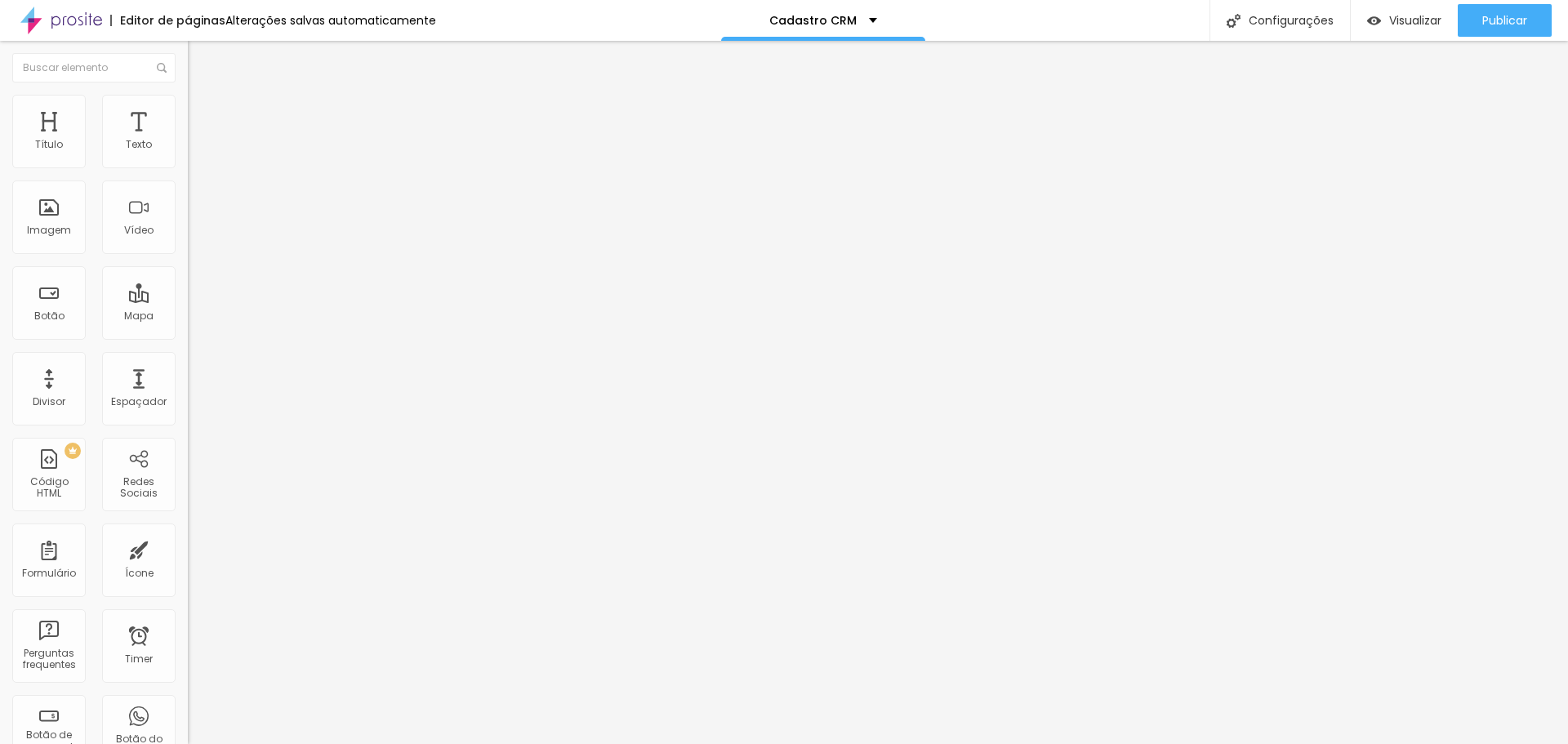
drag, startPoint x: 592, startPoint y: 413, endPoint x: 517, endPoint y: 416, distance: 75.1
type input "Endereço"
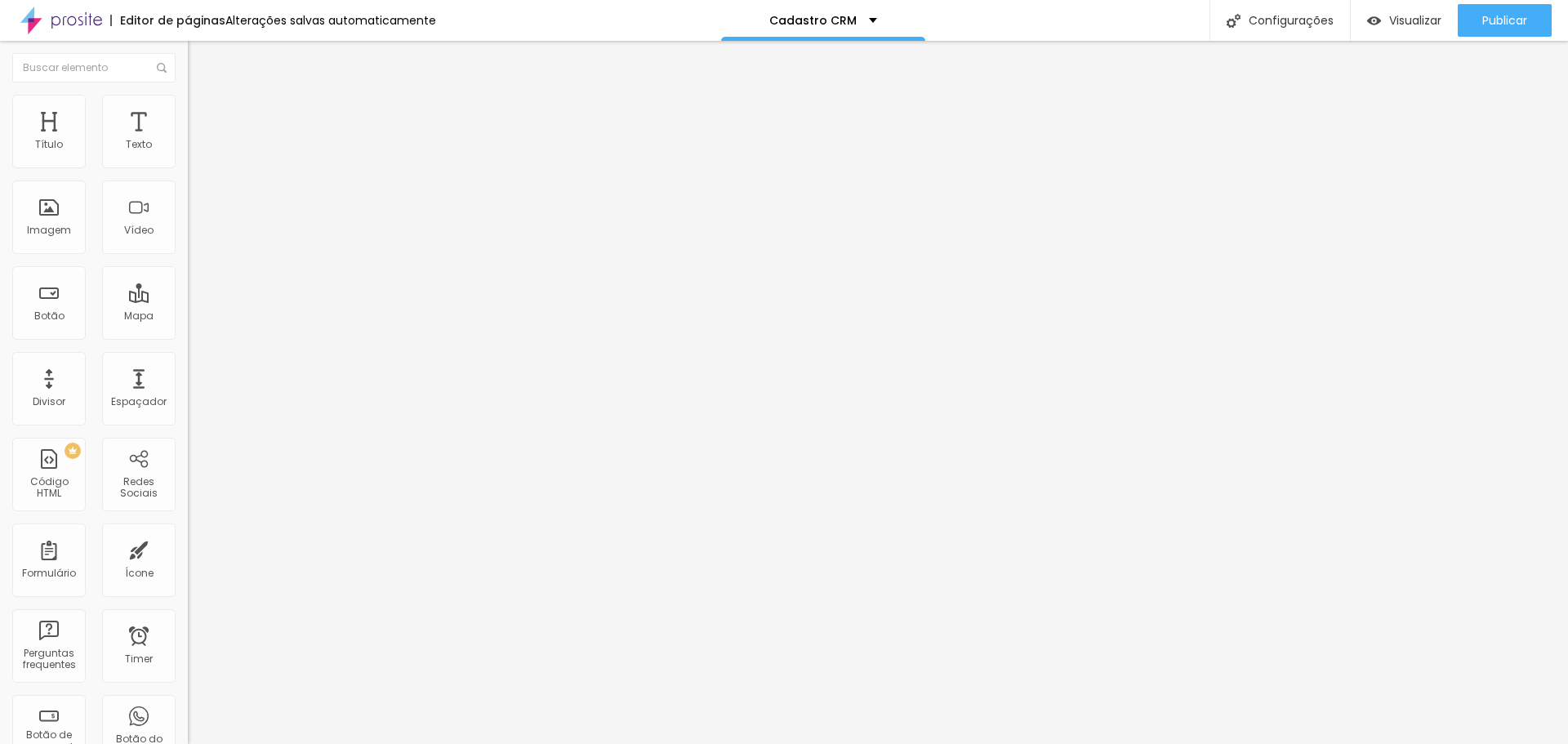
click at [200, 53] on img "button" at bounding box center [206, 60] width 13 height 13
click at [200, 60] on img "button" at bounding box center [206, 60] width 13 height 13
click at [82, 19] on img at bounding box center [60, 20] width 82 height 41
